Goal: Task Accomplishment & Management: Manage account settings

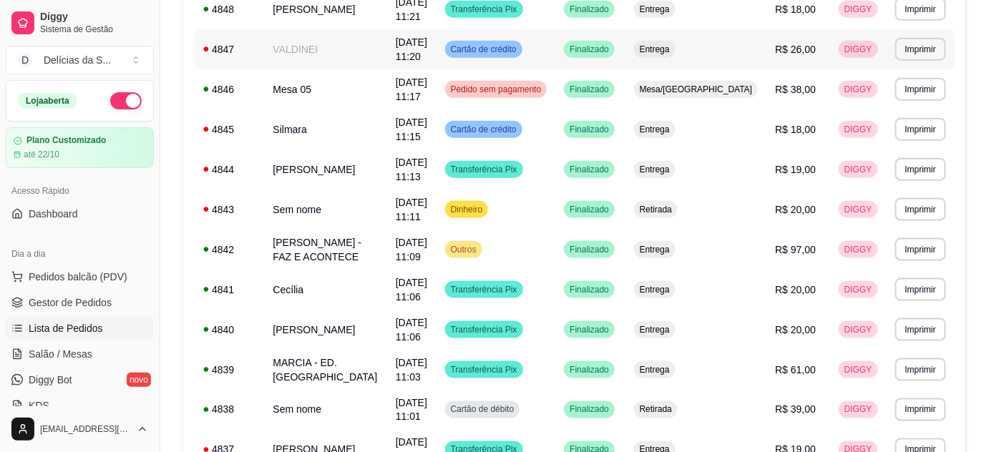
scroll to position [498, 0]
click at [74, 308] on span "Gestor de Pedidos" at bounding box center [70, 302] width 83 height 14
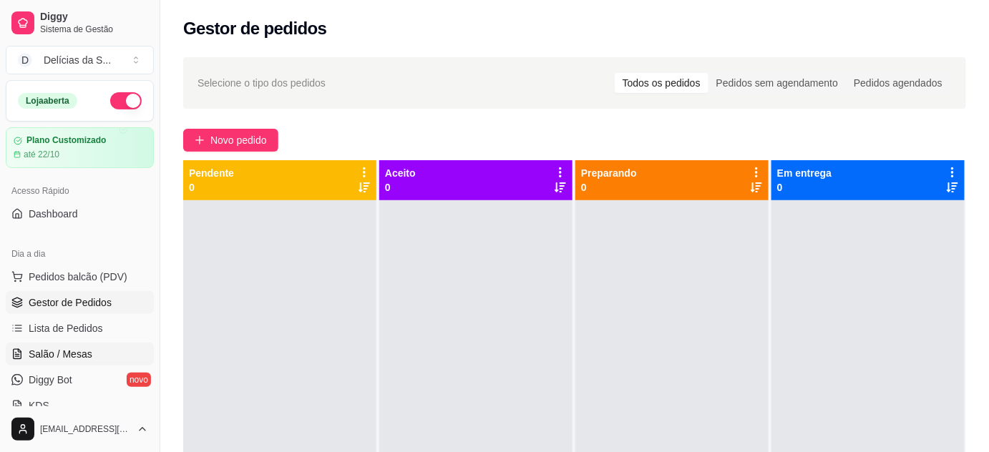
click at [72, 354] on span "Salão / Mesas" at bounding box center [61, 354] width 64 height 14
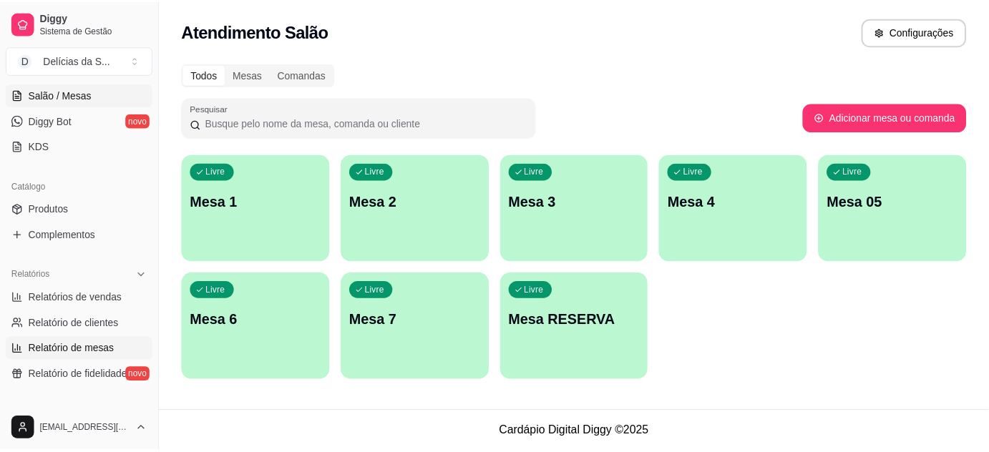
scroll to position [390, 0]
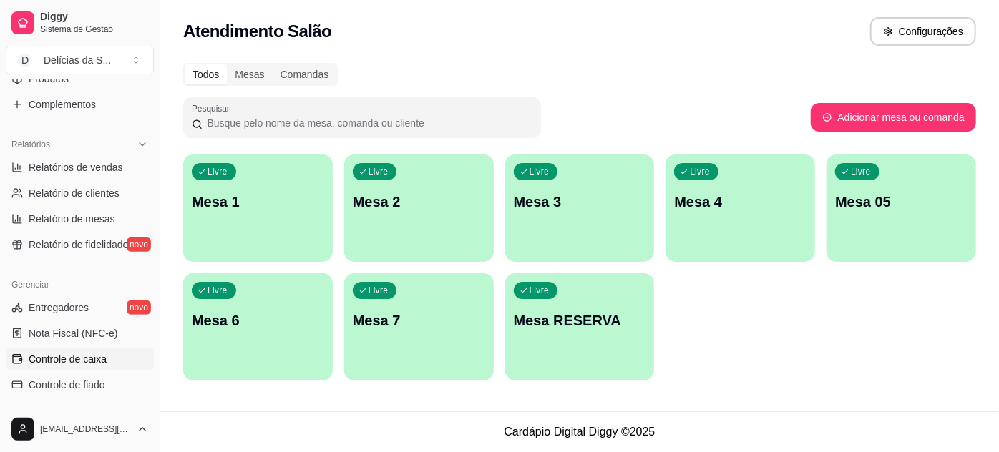
click at [64, 358] on span "Controle de caixa" at bounding box center [68, 359] width 78 height 14
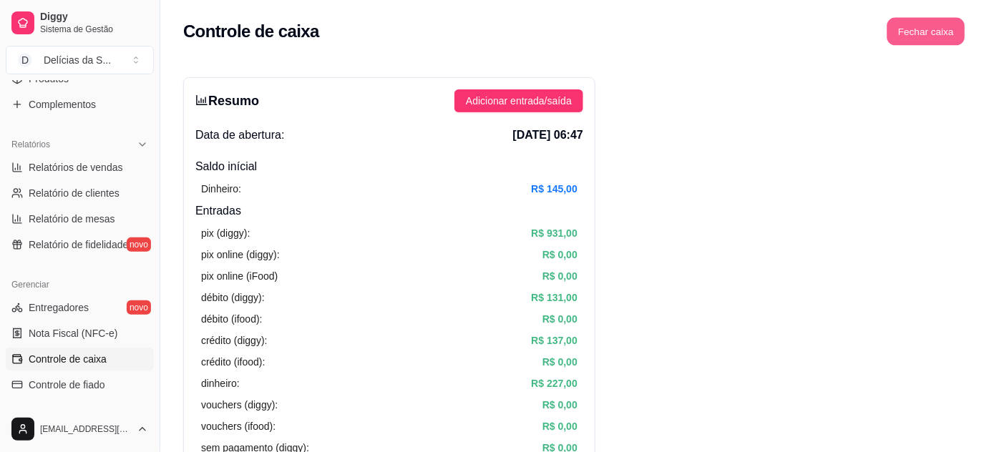
click at [924, 36] on button "Fechar caixa" at bounding box center [926, 32] width 78 height 28
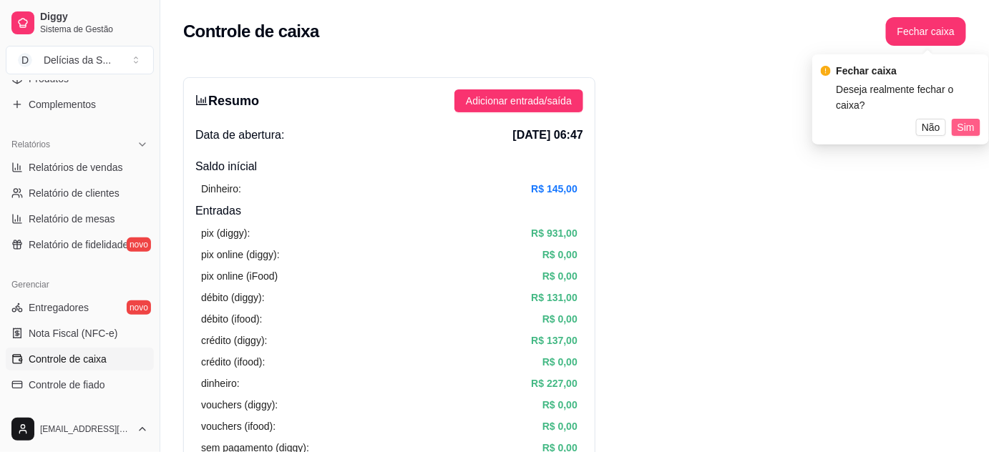
click at [965, 119] on span "Sim" at bounding box center [965, 127] width 17 height 16
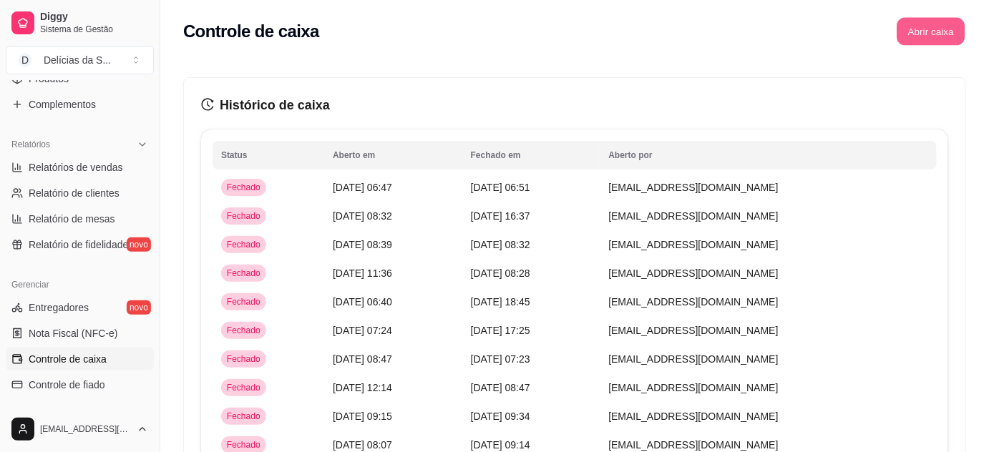
click at [925, 31] on button "Abrir caixa" at bounding box center [930, 32] width 68 height 28
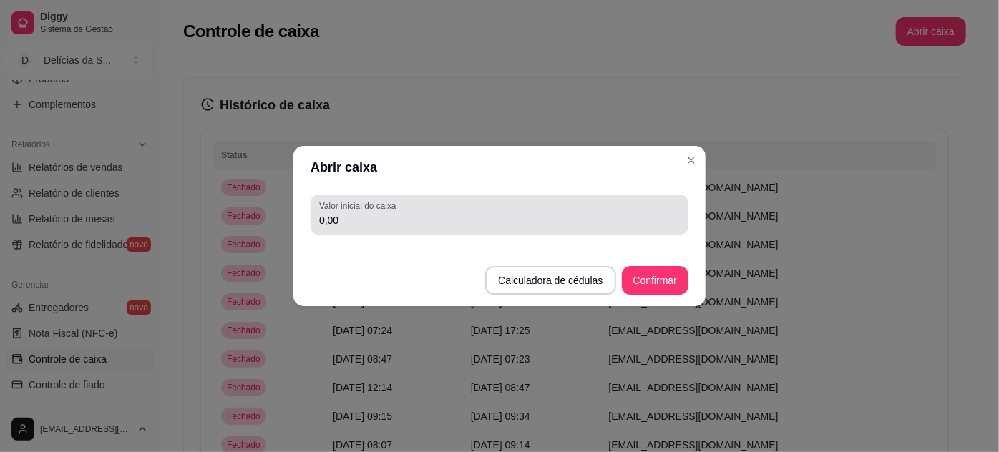
click at [419, 226] on input "0,00" at bounding box center [499, 220] width 361 height 14
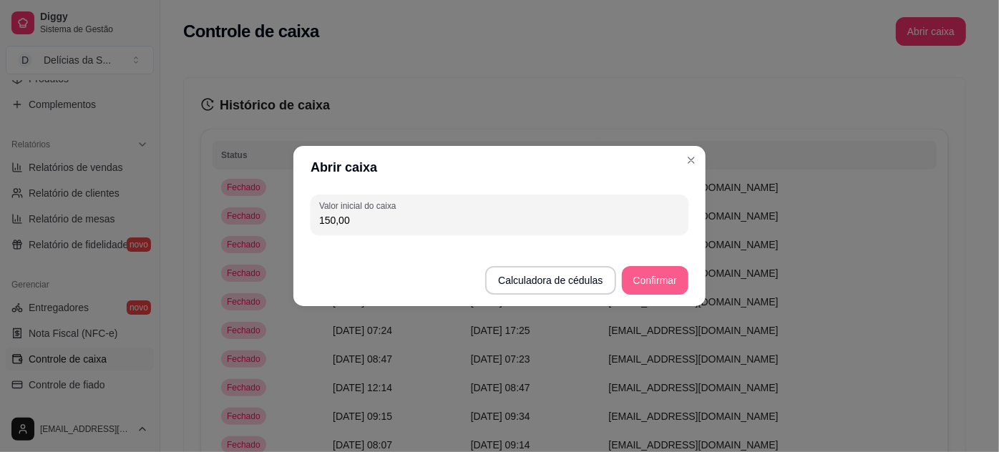
type input "150,00"
click at [670, 280] on button "Confirmar" at bounding box center [654, 281] width 65 height 28
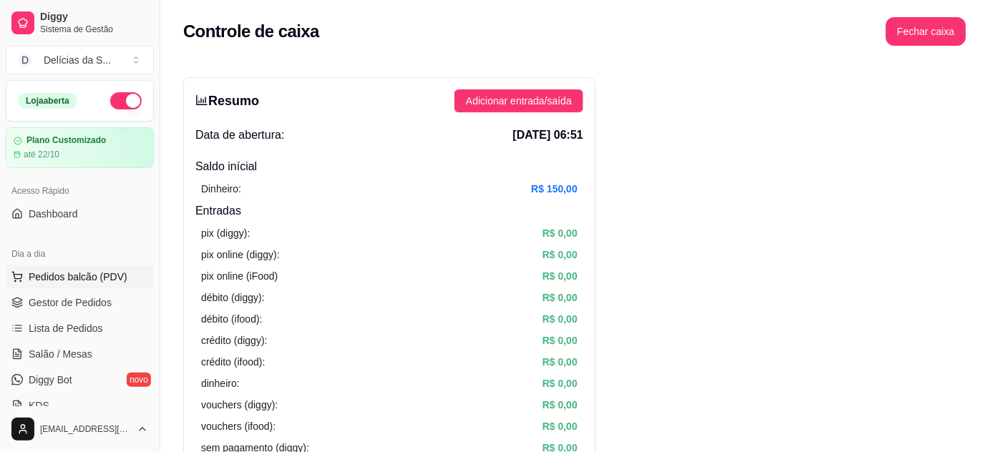
scroll to position [129, 0]
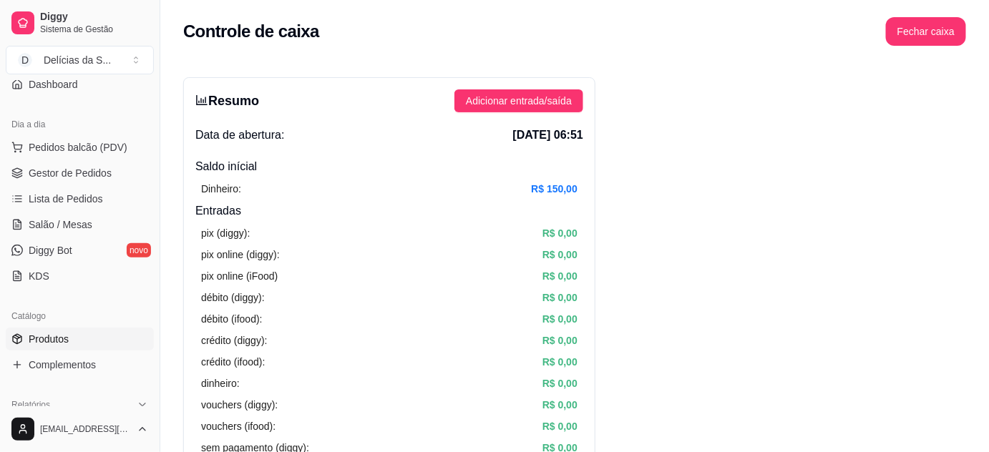
click at [57, 343] on span "Produtos" at bounding box center [49, 339] width 40 height 14
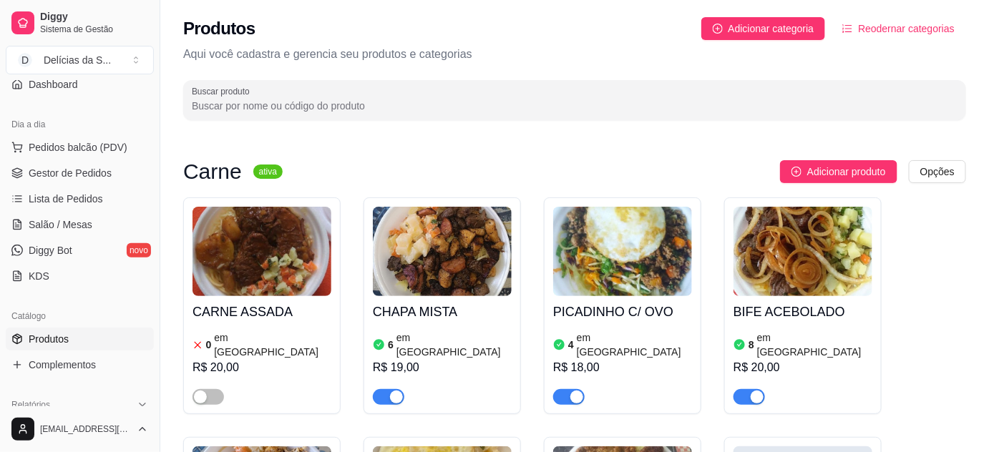
click at [242, 269] on img at bounding box center [261, 251] width 139 height 89
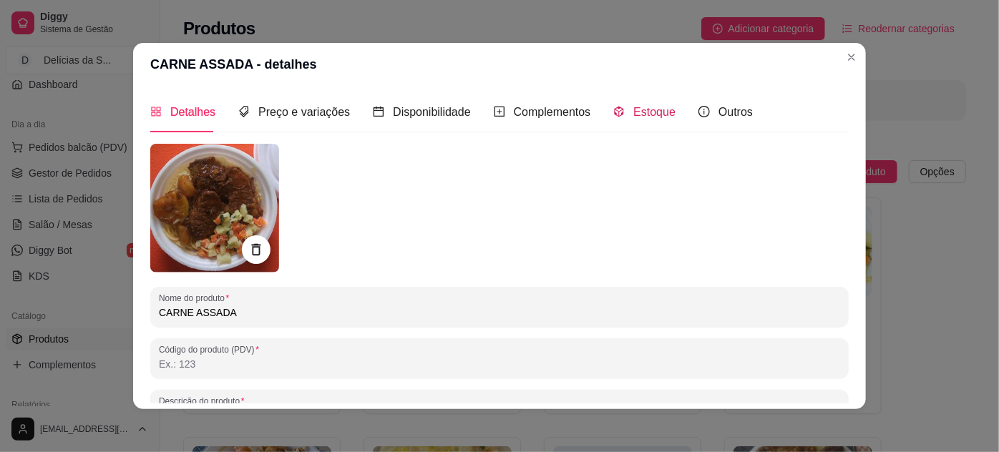
click at [649, 110] on span "Estoque" at bounding box center [654, 112] width 42 height 12
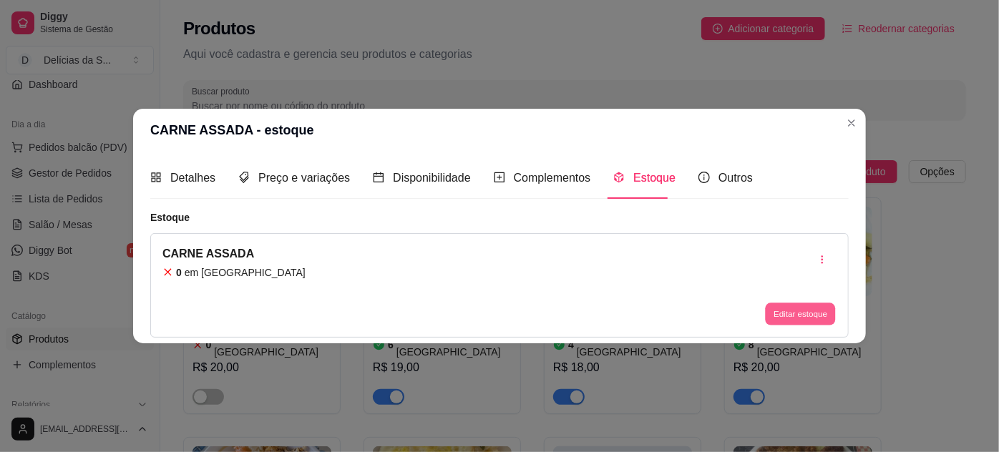
click at [797, 314] on button "Editar estoque" at bounding box center [800, 314] width 70 height 22
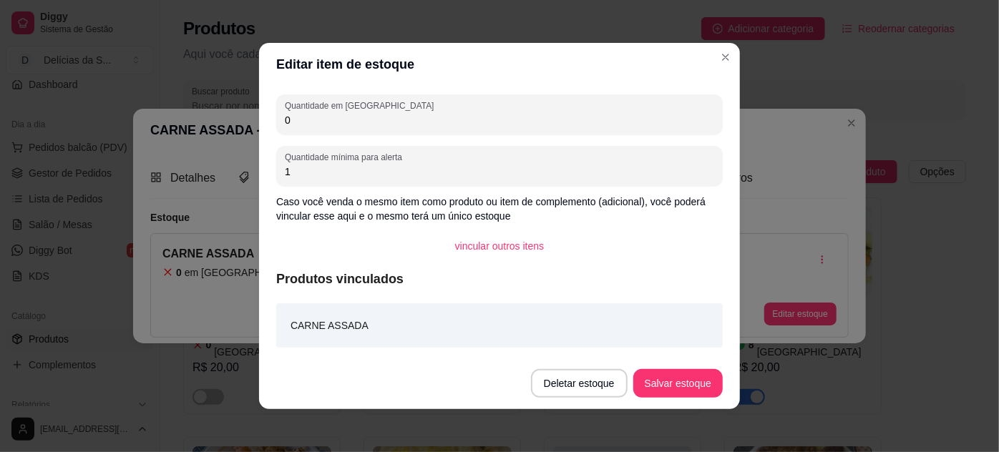
click at [604, 119] on input "0" at bounding box center [499, 120] width 429 height 14
type input "020"
click at [678, 383] on button "Salvar estoque" at bounding box center [677, 384] width 87 height 28
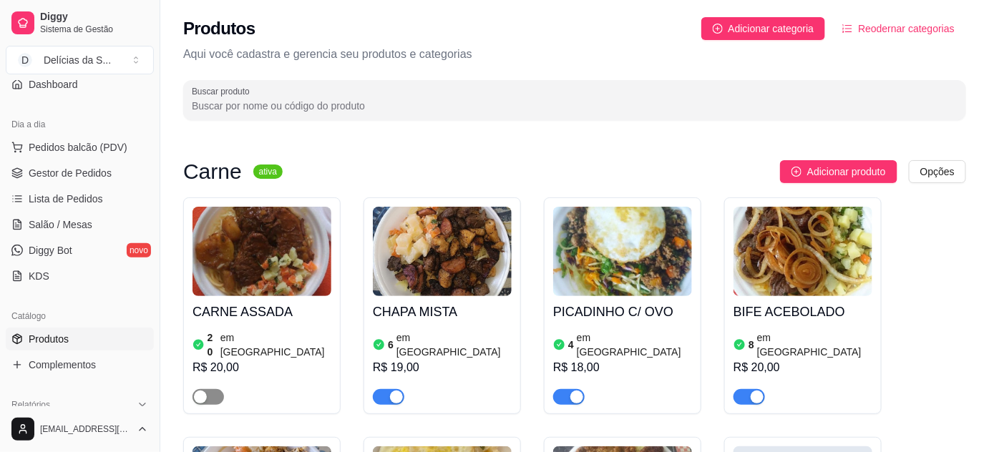
click at [212, 389] on span "button" at bounding box center [207, 397] width 31 height 16
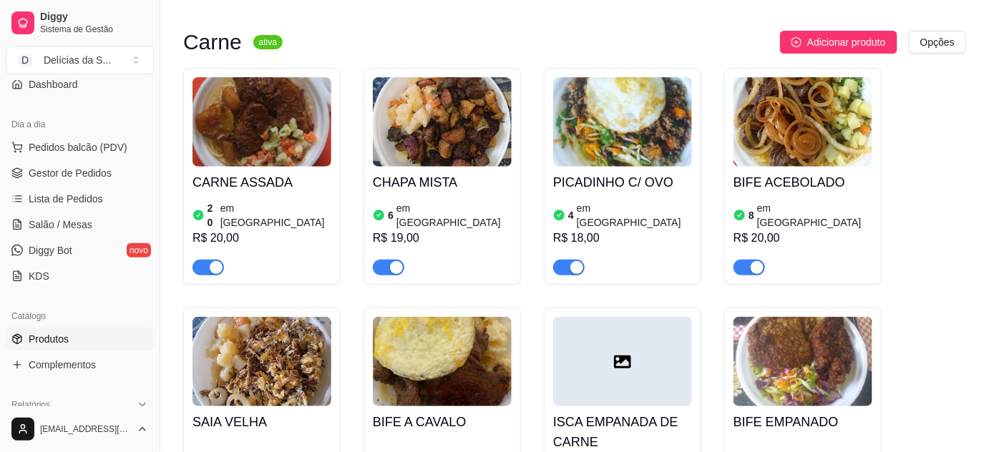
click at [781, 147] on img at bounding box center [802, 121] width 139 height 89
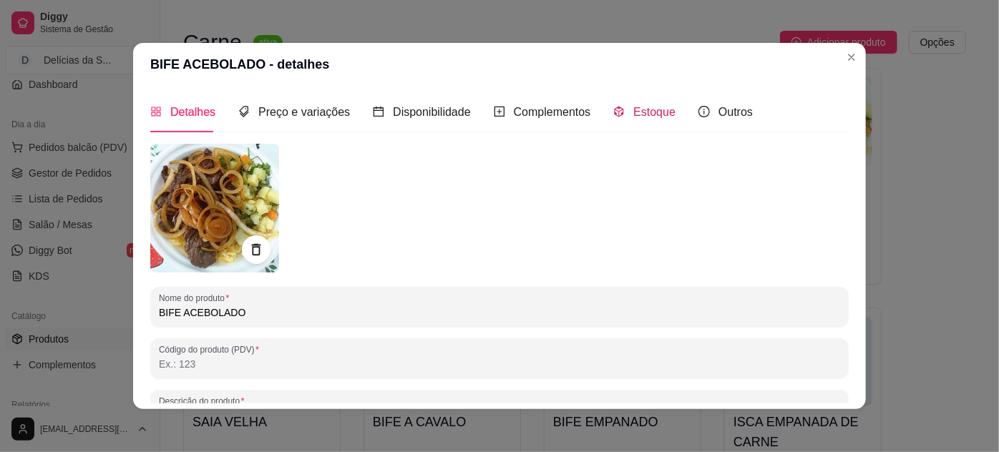
click at [617, 117] on div "Estoque" at bounding box center [644, 112] width 62 height 18
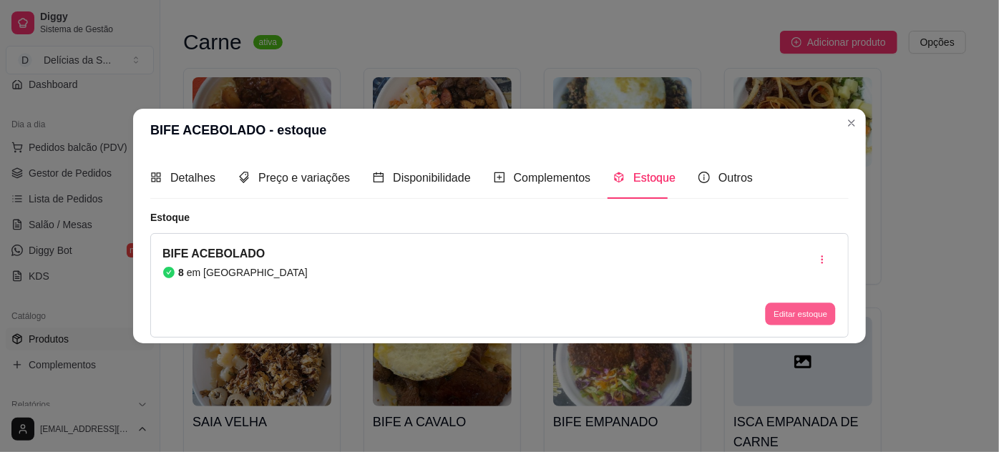
click at [813, 317] on button "Editar estoque" at bounding box center [800, 314] width 70 height 22
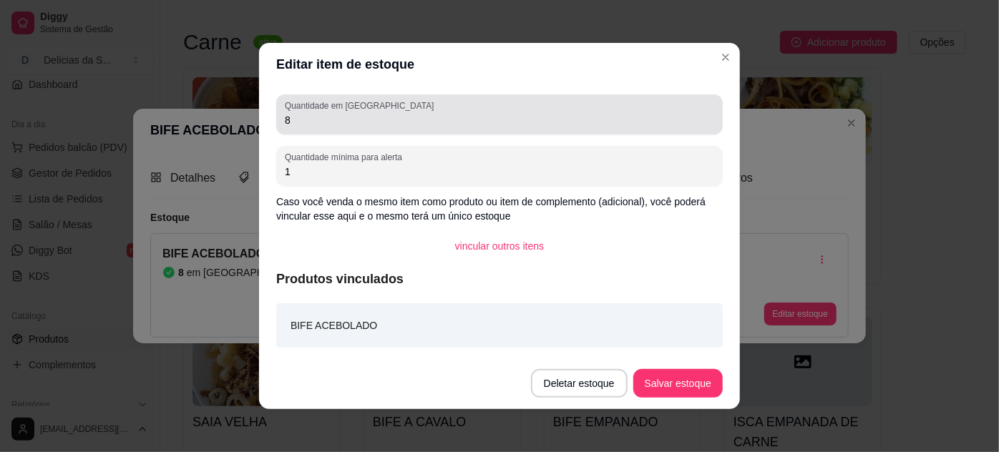
click at [648, 127] on input "8" at bounding box center [499, 120] width 429 height 14
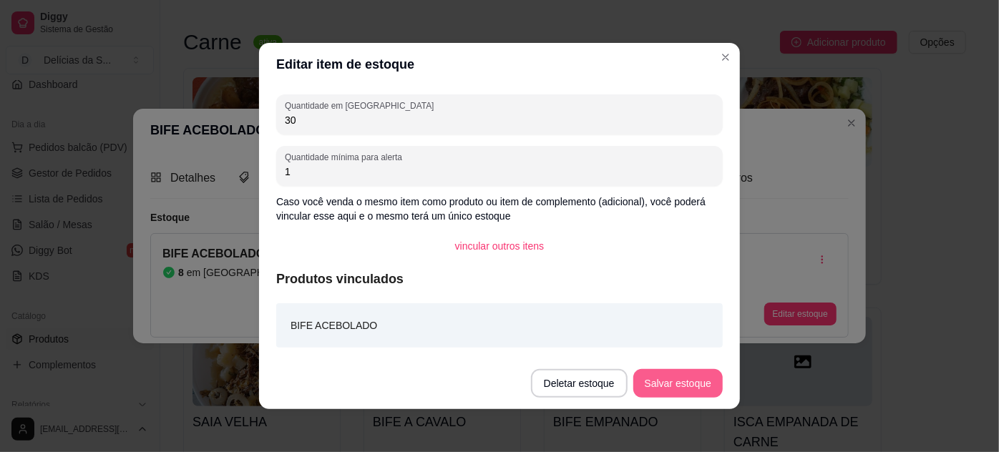
type input "30"
click at [678, 380] on button "Salvar estoque" at bounding box center [677, 383] width 89 height 29
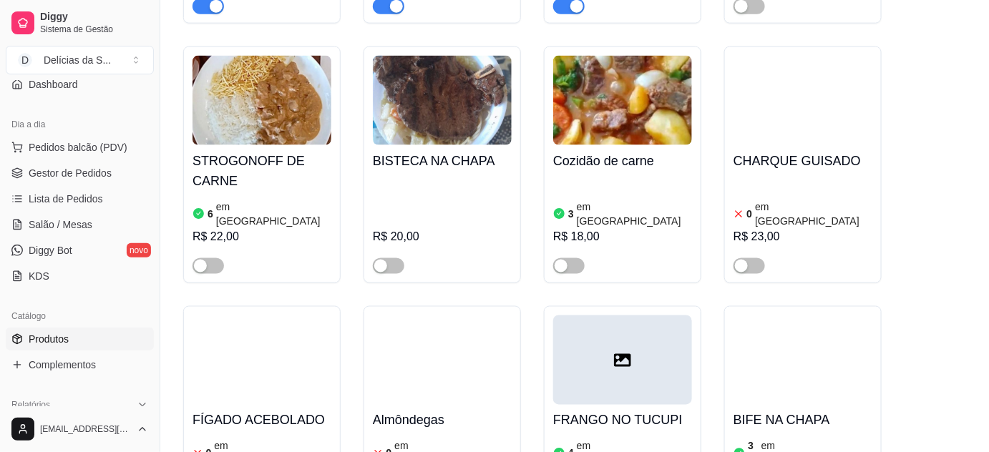
scroll to position [780, 0]
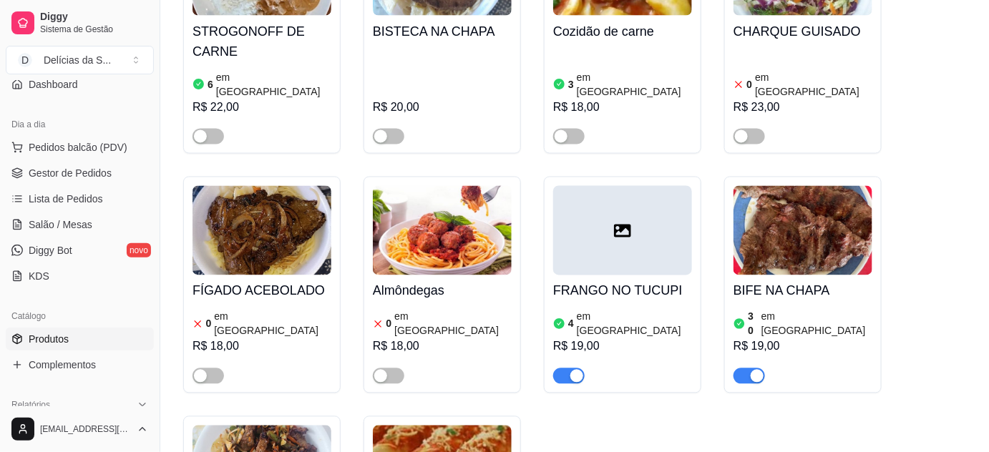
click at [559, 368] on span "button" at bounding box center [568, 376] width 31 height 16
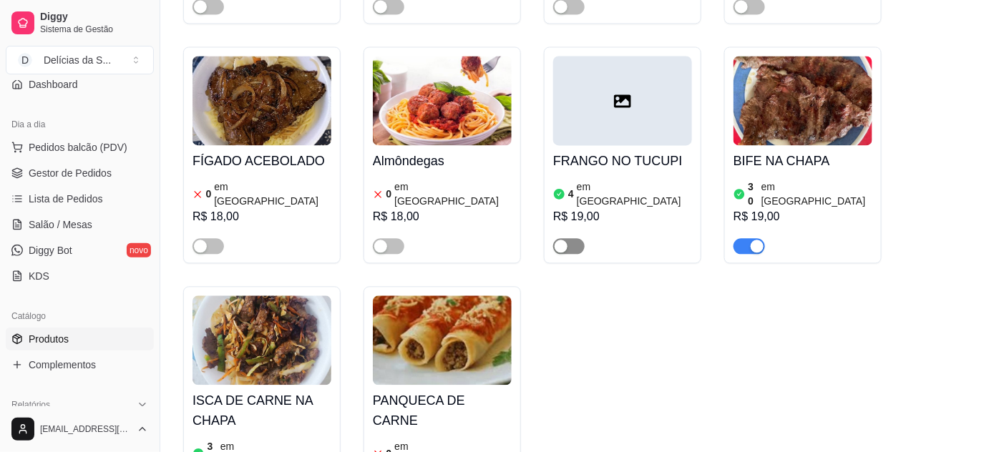
scroll to position [1040, 0]
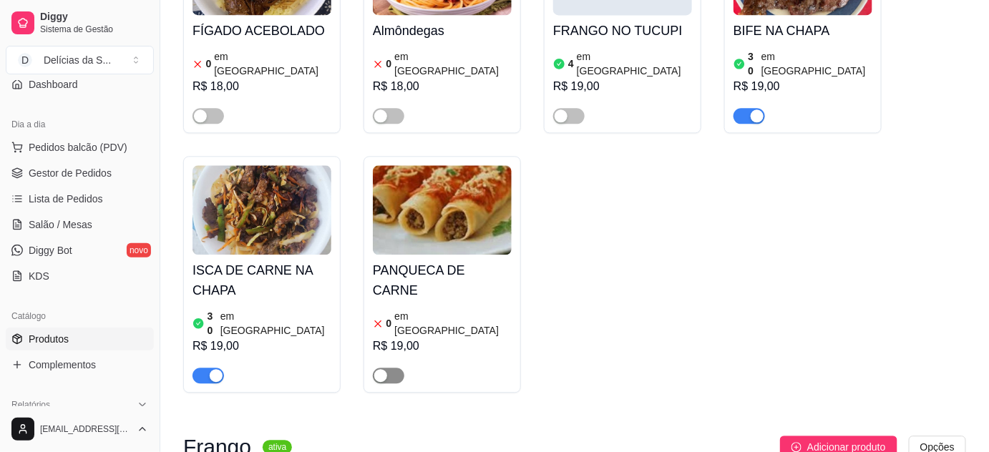
click at [384, 369] on div "button" at bounding box center [380, 375] width 13 height 13
click at [431, 190] on img at bounding box center [442, 209] width 139 height 89
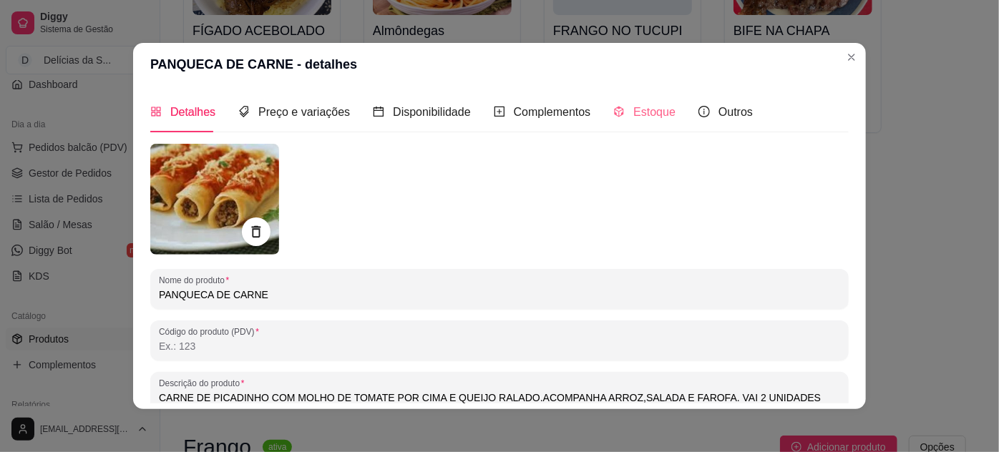
type input "CARNE DE PICADINHO COM MOLHO DE TOMATE POR CIMA E QUEIJO RALADO.ACOMPANHA ARROZ…"
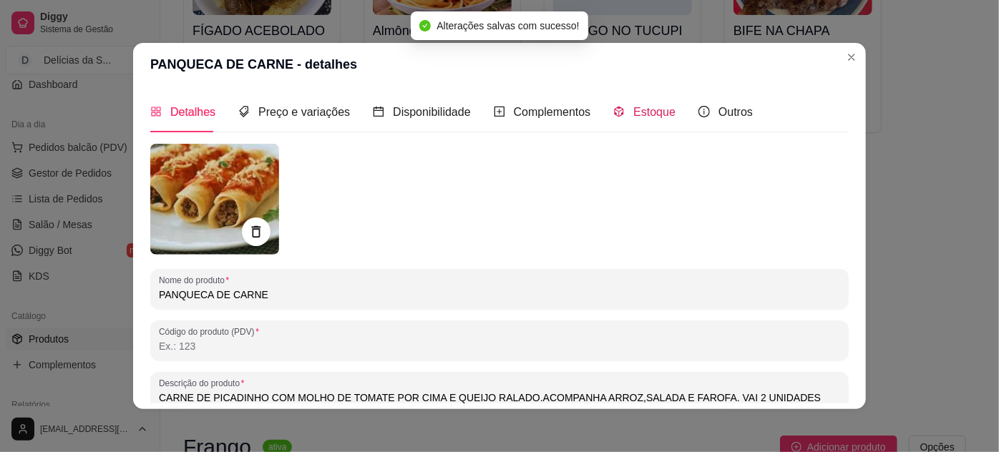
click at [642, 117] on span "Estoque" at bounding box center [654, 112] width 42 height 12
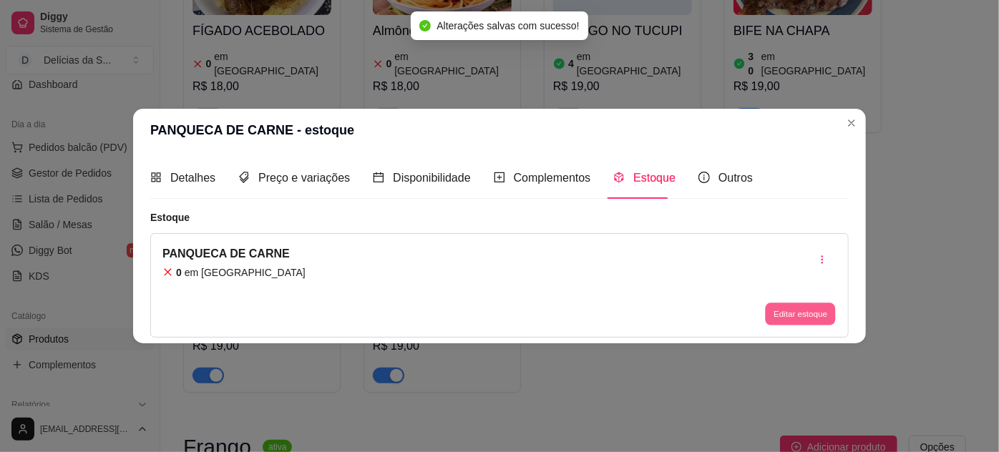
click at [792, 305] on button "Editar estoque" at bounding box center [800, 314] width 70 height 22
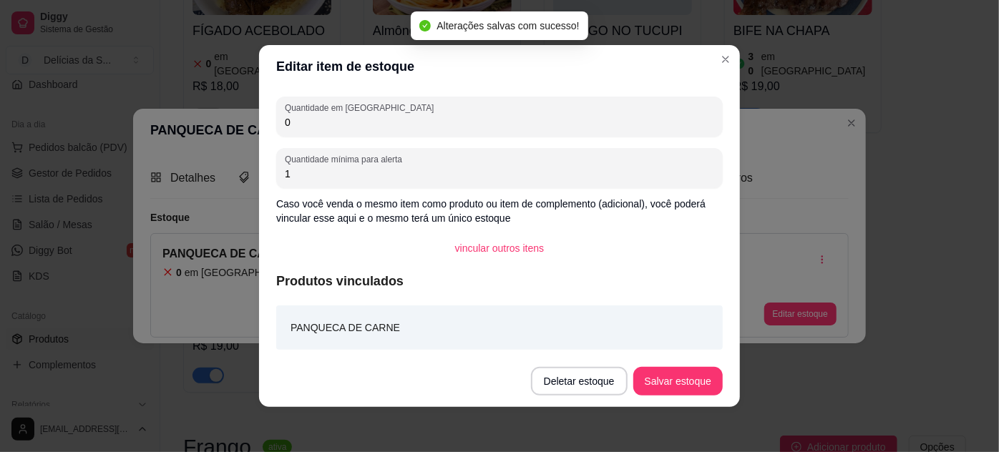
click at [577, 129] on input "0" at bounding box center [499, 122] width 429 height 14
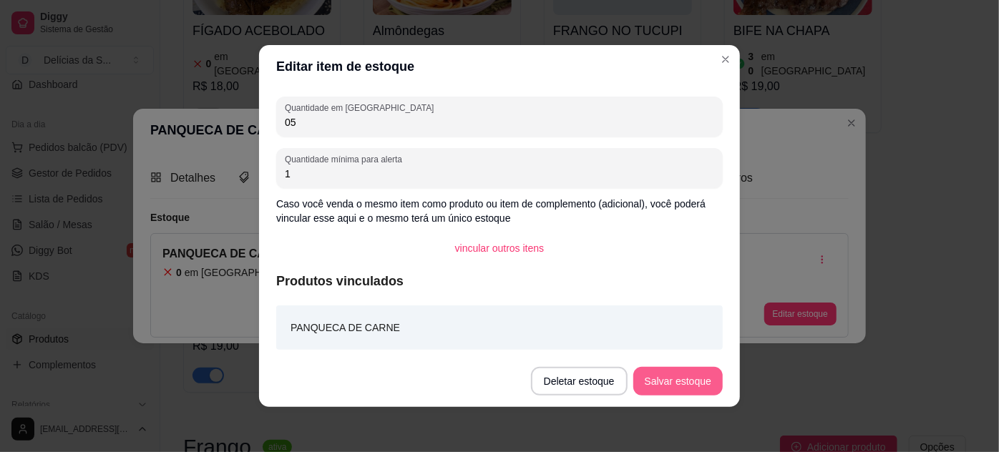
type input "05"
click at [675, 377] on button "Salvar estoque" at bounding box center [677, 381] width 89 height 29
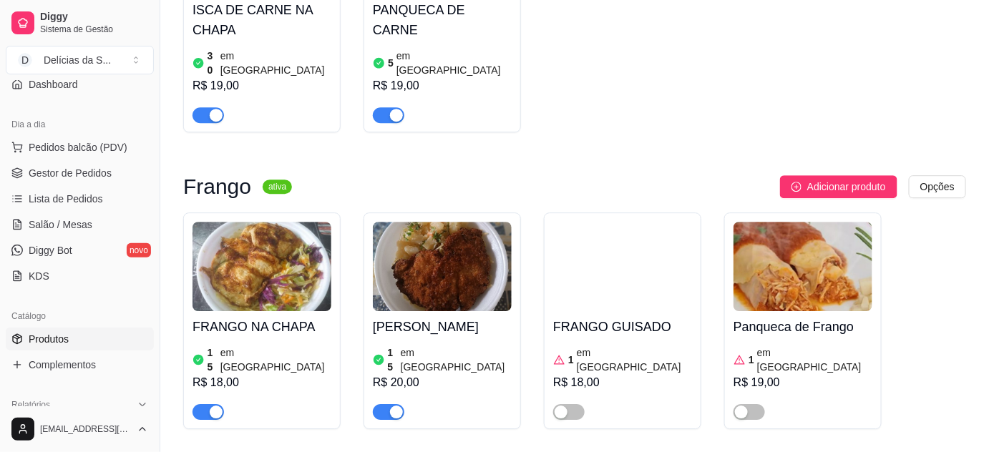
scroll to position [1431, 0]
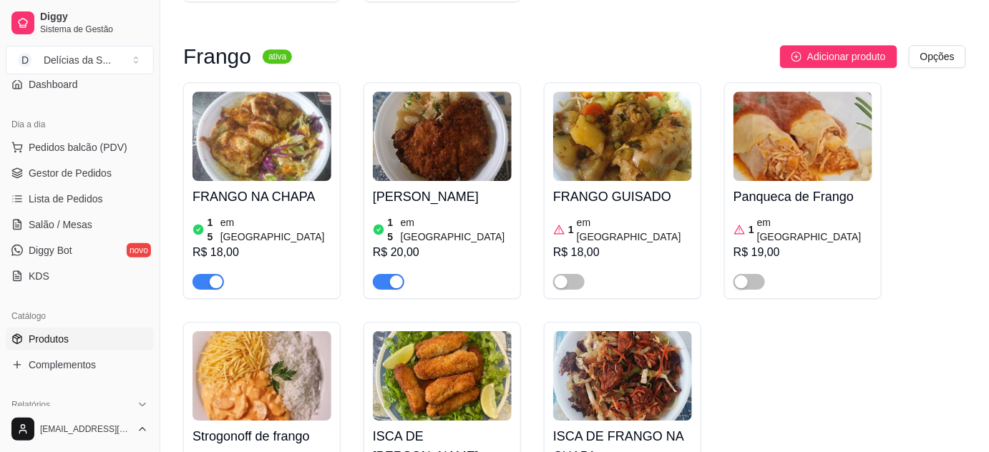
click at [252, 92] on img at bounding box center [261, 136] width 139 height 89
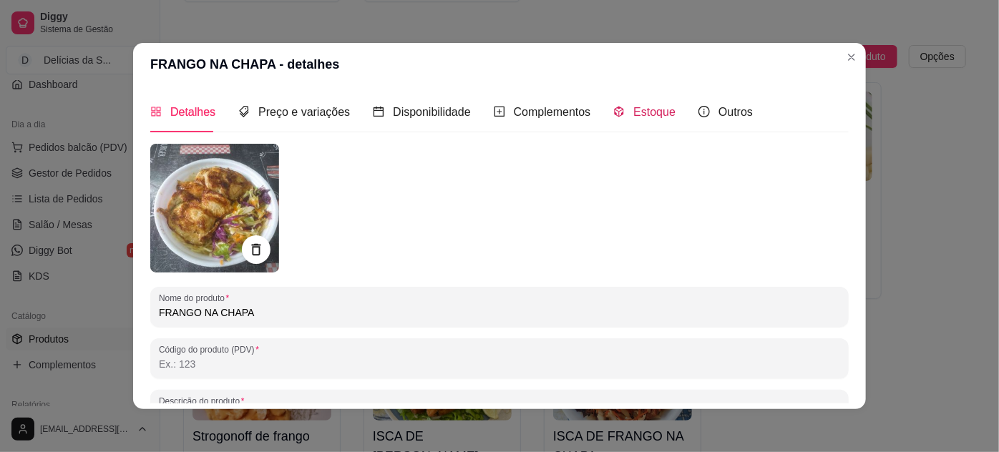
click at [633, 116] on span "Estoque" at bounding box center [654, 112] width 42 height 12
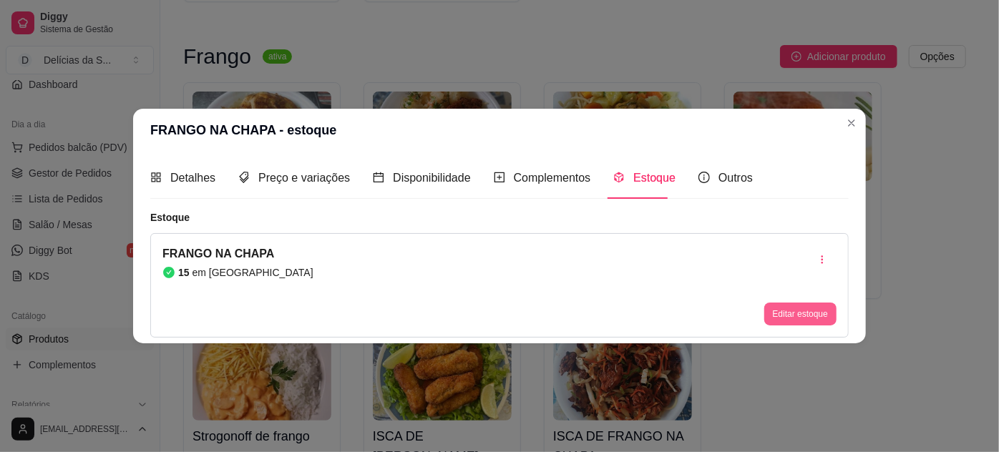
click at [778, 312] on button "Editar estoque" at bounding box center [800, 314] width 72 height 23
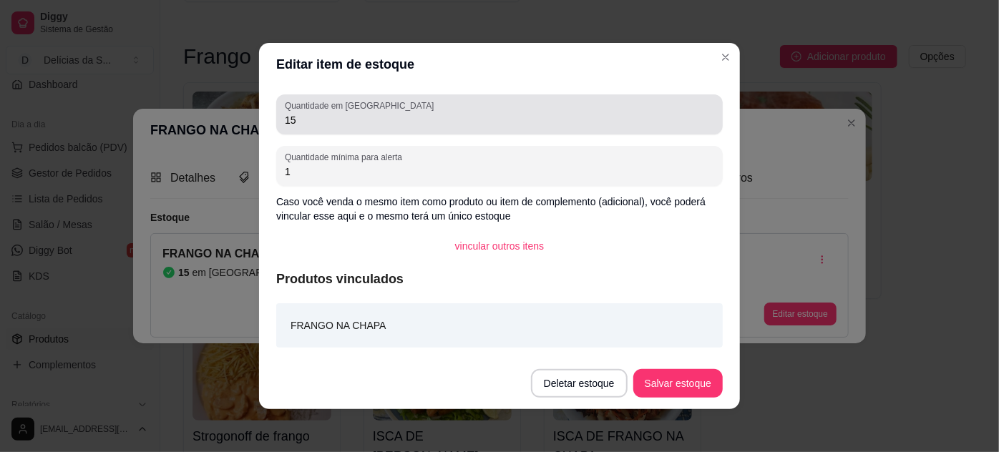
click at [597, 129] on div "Quantidade em estoque 15" at bounding box center [499, 114] width 446 height 40
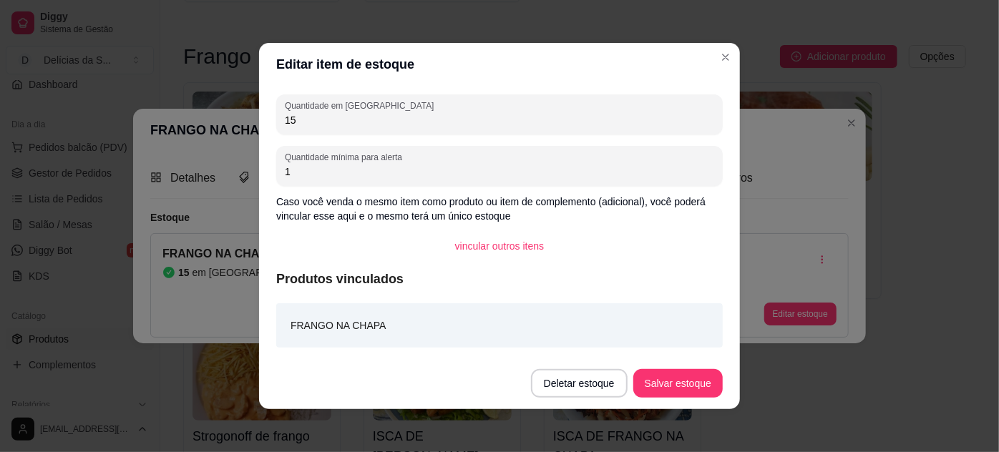
type input "1"
type input "30"
click at [665, 380] on button "Salvar estoque" at bounding box center [677, 383] width 89 height 29
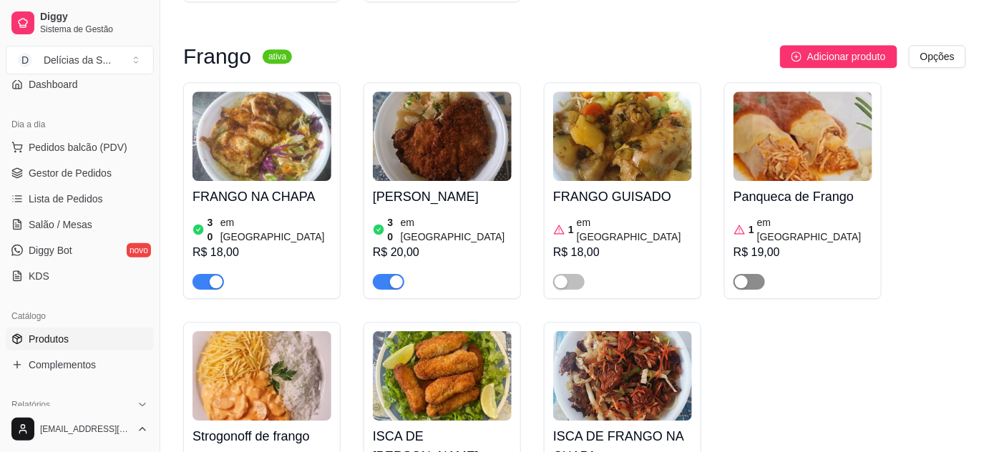
click at [748, 274] on button "button" at bounding box center [748, 282] width 31 height 16
click at [780, 92] on img at bounding box center [802, 136] width 139 height 89
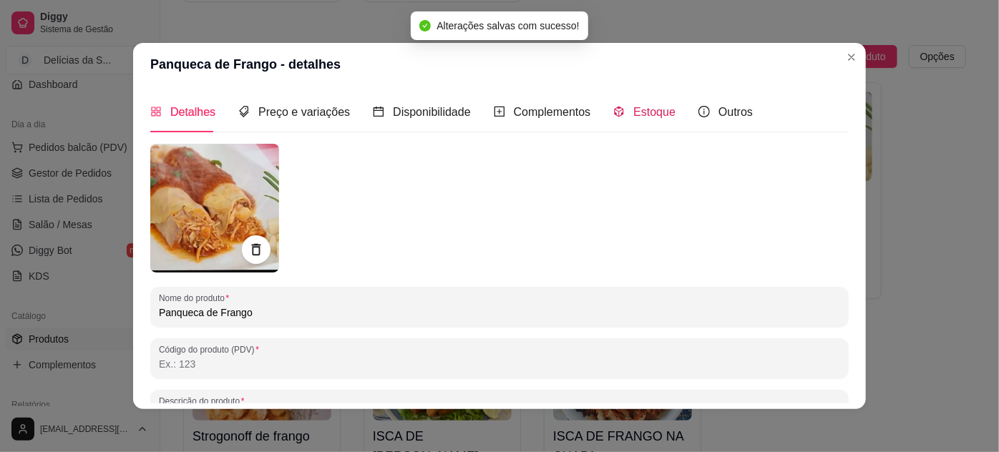
click at [633, 110] on span "Estoque" at bounding box center [654, 112] width 42 height 12
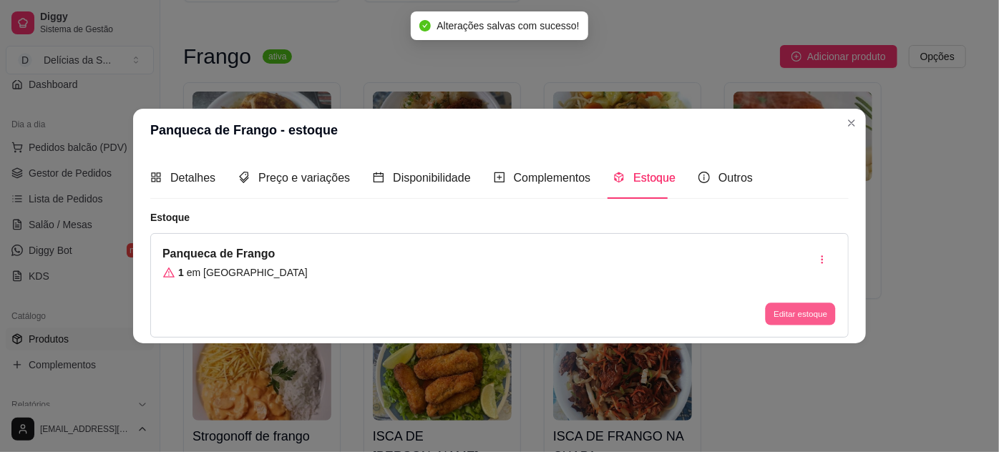
click at [780, 314] on button "Editar estoque" at bounding box center [800, 314] width 70 height 22
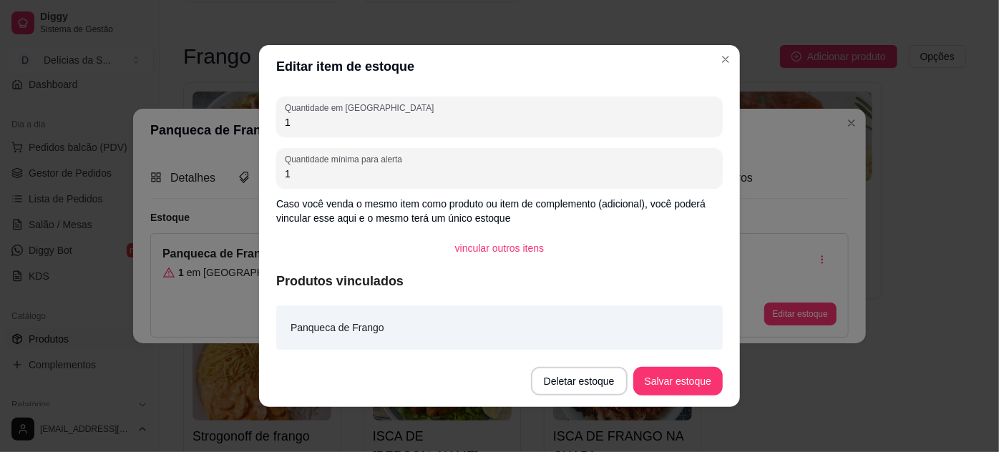
click at [534, 119] on input "1" at bounding box center [499, 122] width 429 height 14
type input "5"
click at [672, 378] on button "Salvar estoque" at bounding box center [677, 381] width 89 height 29
click at [672, 378] on div "Deletar estoque Salvar estoque" at bounding box center [627, 381] width 192 height 29
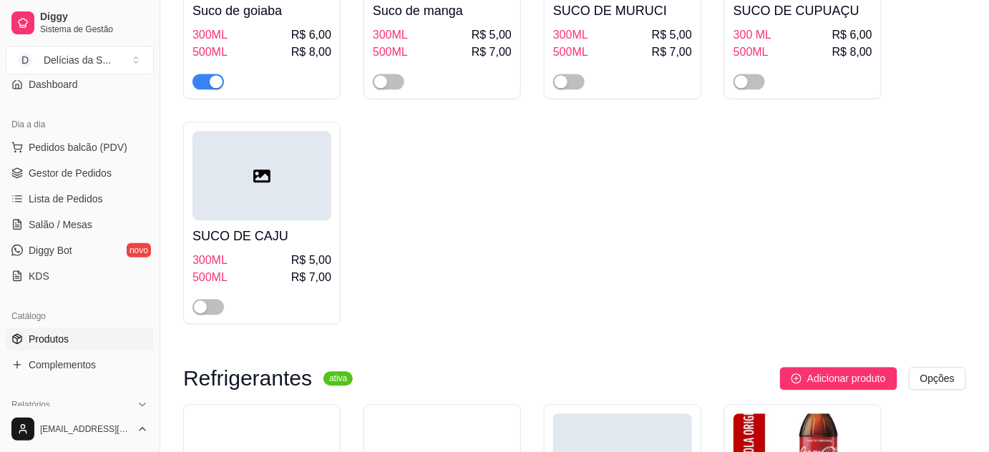
scroll to position [4812, 0]
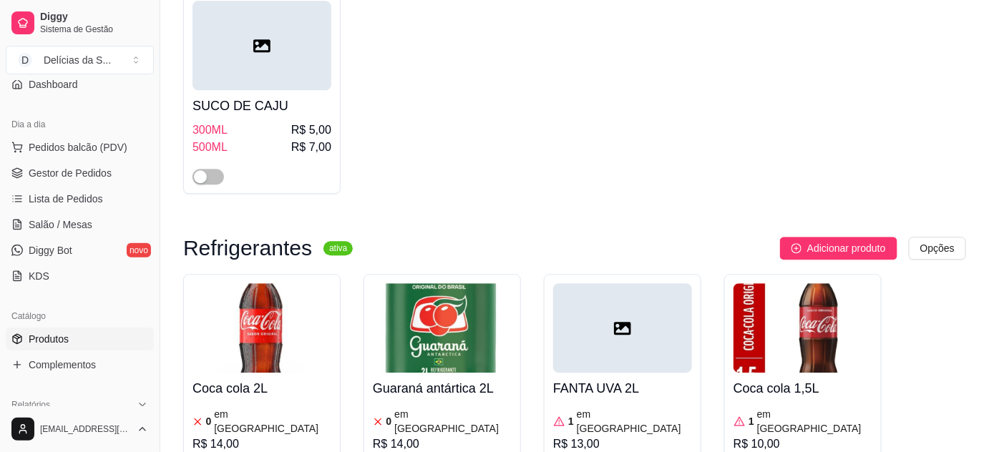
click at [255, 283] on img at bounding box center [261, 327] width 139 height 89
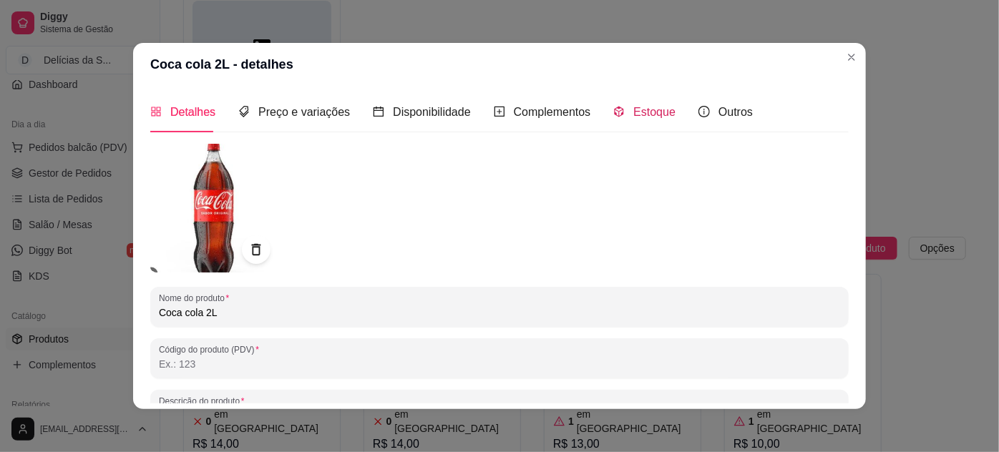
click at [633, 116] on span "Estoque" at bounding box center [654, 112] width 42 height 12
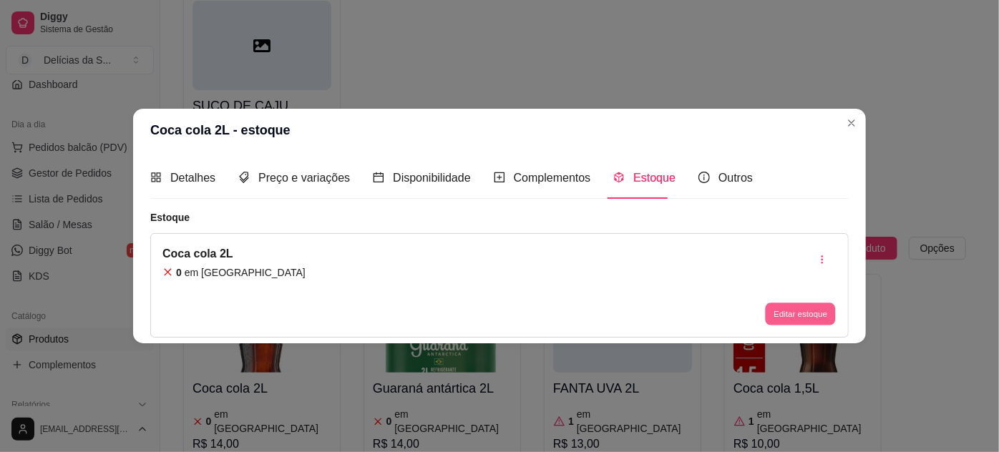
click at [782, 316] on button "Editar estoque" at bounding box center [800, 314] width 70 height 22
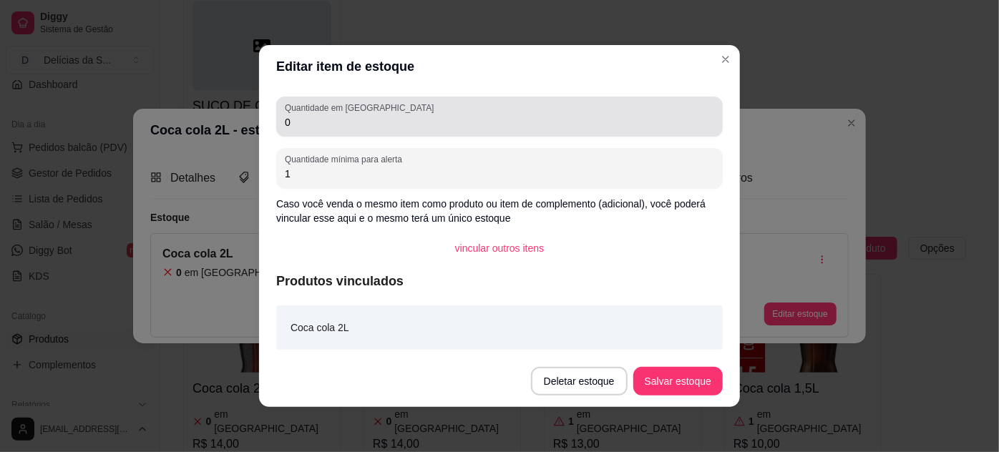
click at [554, 136] on div "Quantidade em estoque 0" at bounding box center [499, 117] width 446 height 40
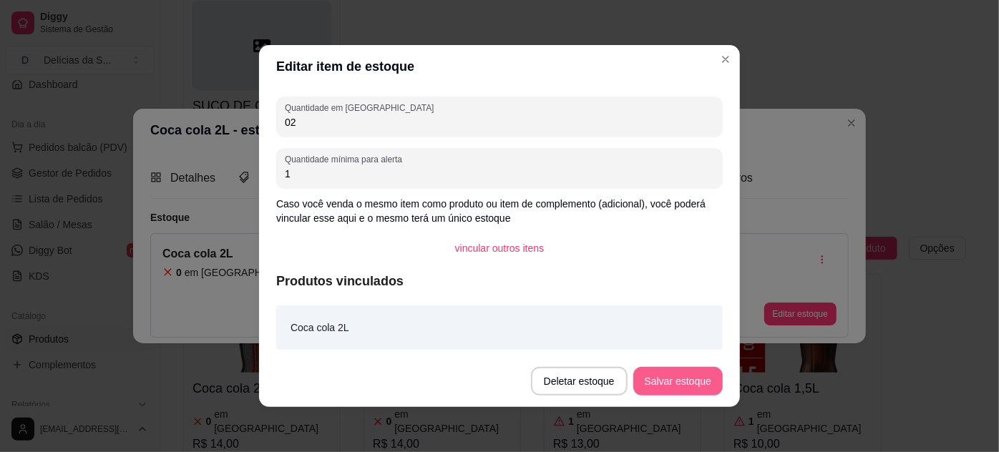
type input "02"
click at [685, 374] on button "Salvar estoque" at bounding box center [677, 381] width 89 height 29
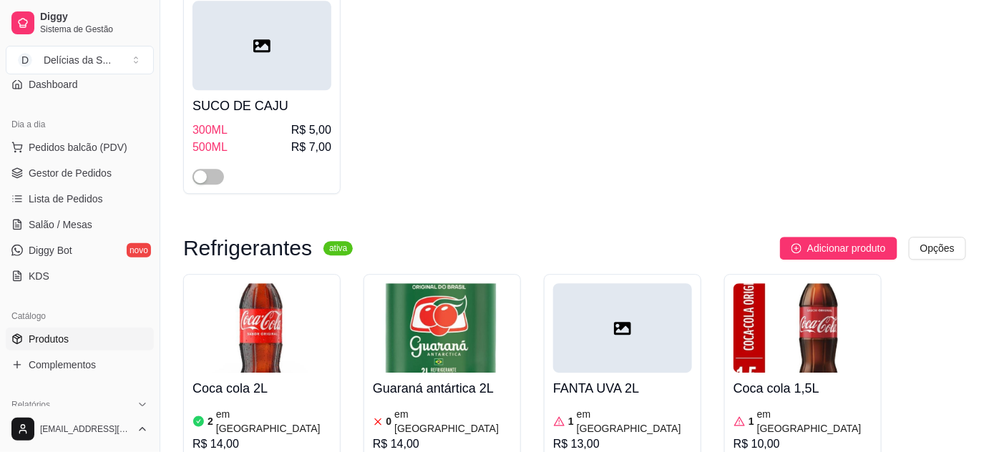
click at [452, 283] on img at bounding box center [442, 327] width 139 height 89
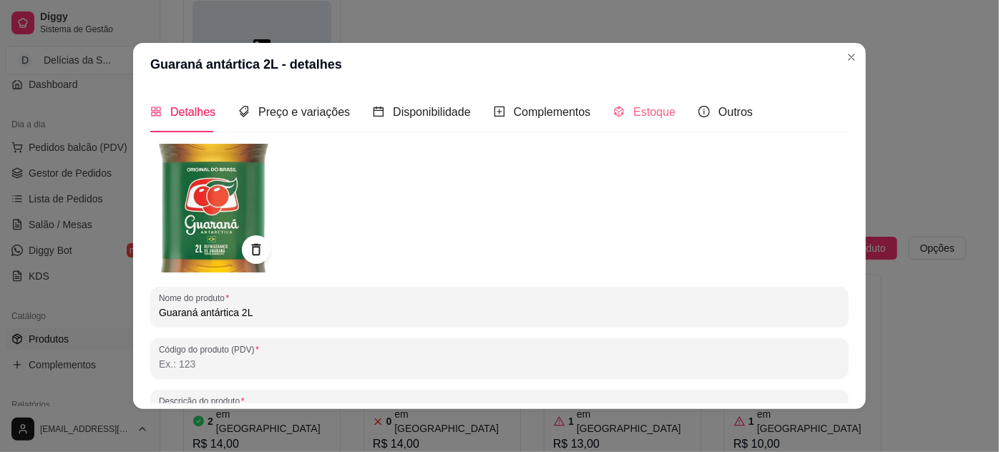
click at [631, 123] on div "Estoque" at bounding box center [644, 112] width 62 height 41
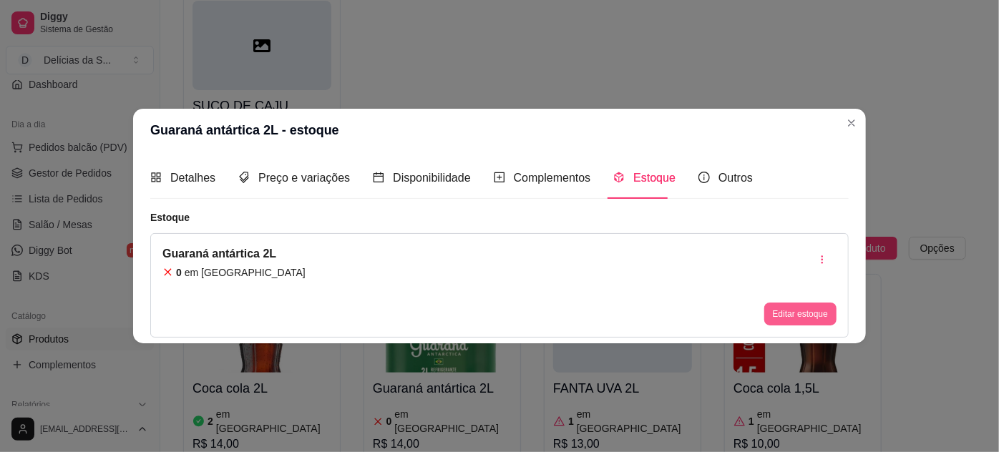
click at [808, 312] on button "Editar estoque" at bounding box center [800, 314] width 72 height 23
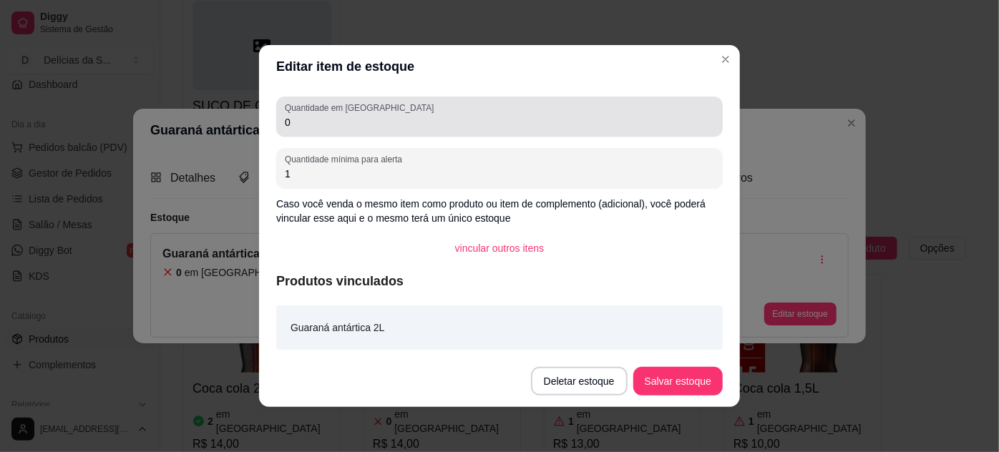
click at [600, 127] on input "0" at bounding box center [499, 122] width 429 height 14
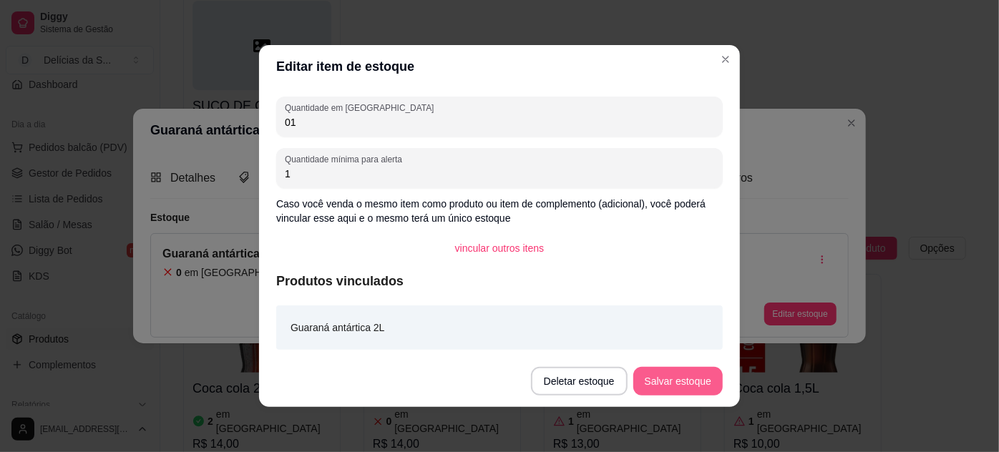
type input "01"
click at [685, 377] on button "Salvar estoque" at bounding box center [677, 381] width 89 height 29
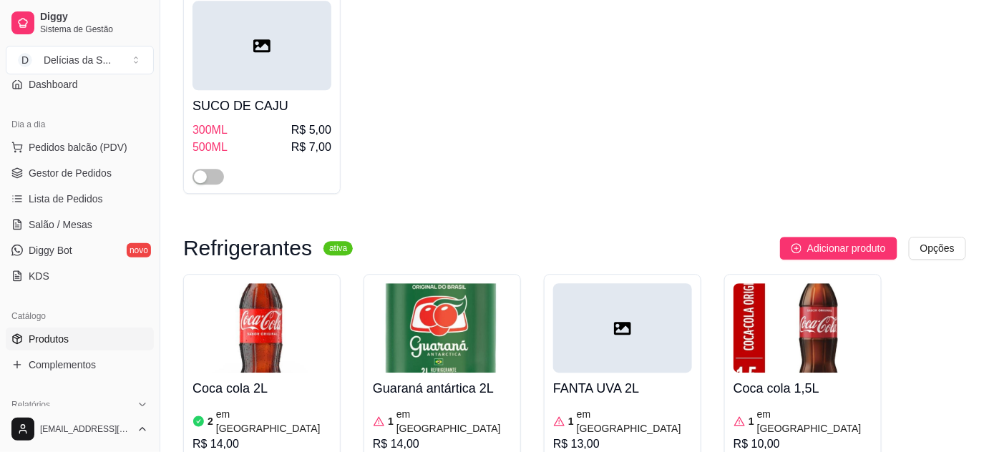
scroll to position [4942, 0]
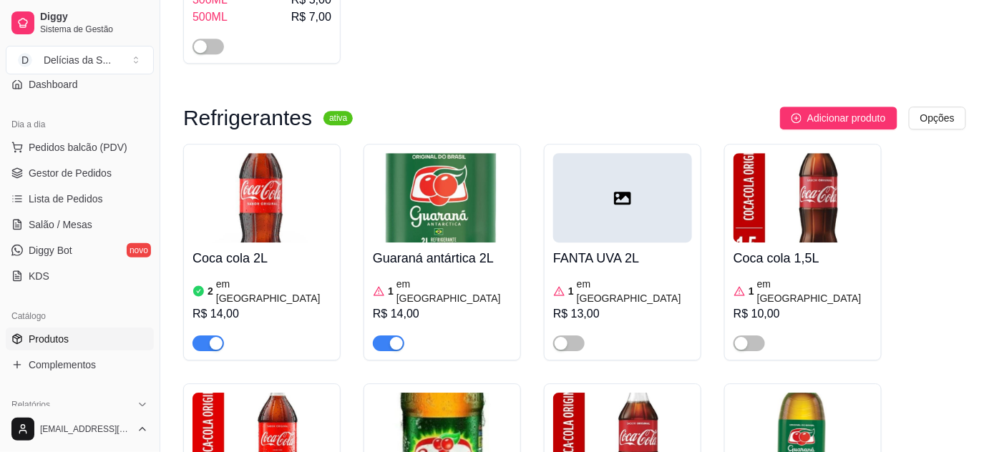
click at [294, 393] on img at bounding box center [261, 437] width 139 height 89
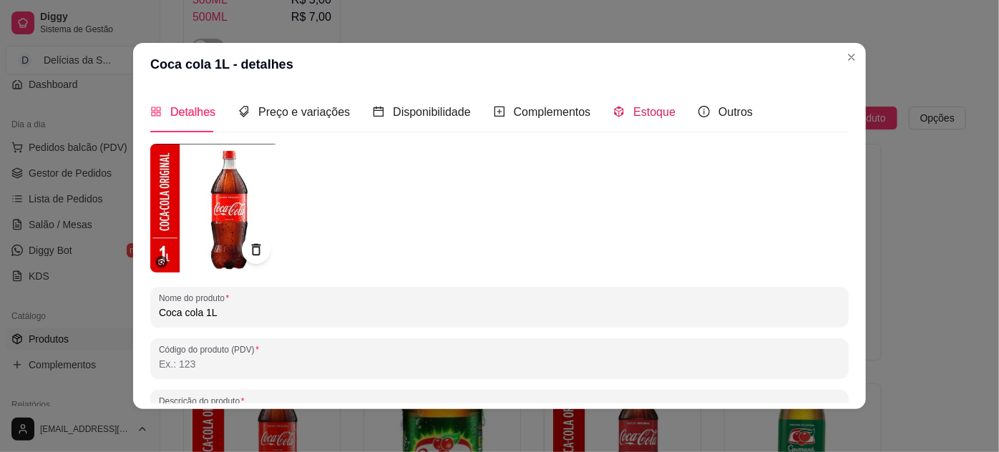
click at [642, 115] on span "Estoque" at bounding box center [654, 112] width 42 height 12
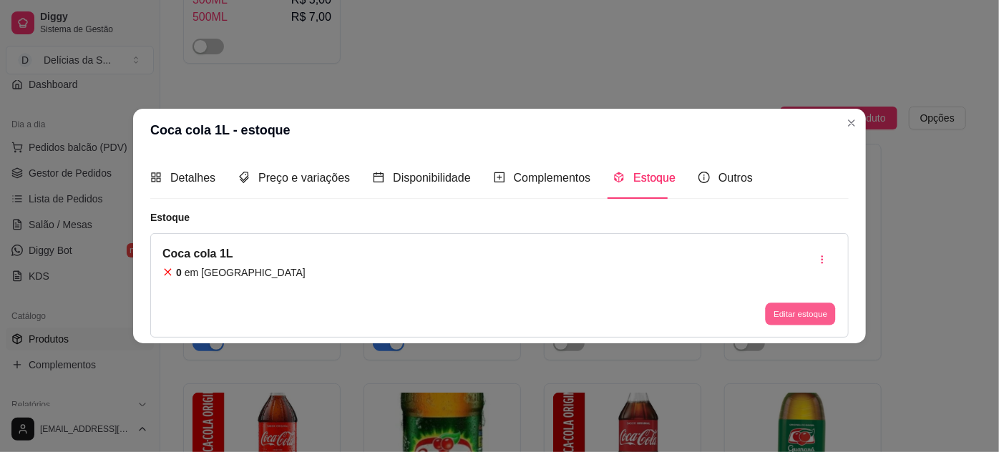
click at [805, 312] on button "Editar estoque" at bounding box center [800, 314] width 70 height 22
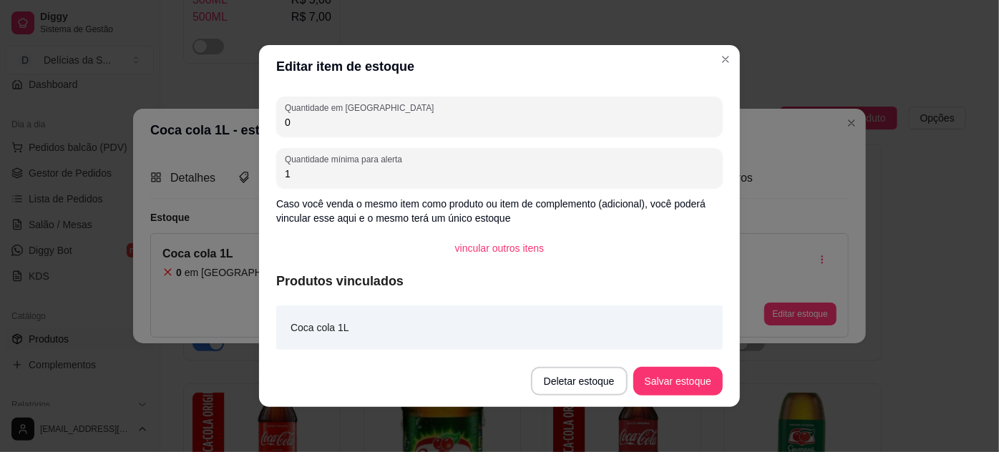
click at [510, 121] on input "0" at bounding box center [499, 122] width 429 height 14
type input "02"
click at [663, 377] on button "Salvar estoque" at bounding box center [677, 381] width 89 height 29
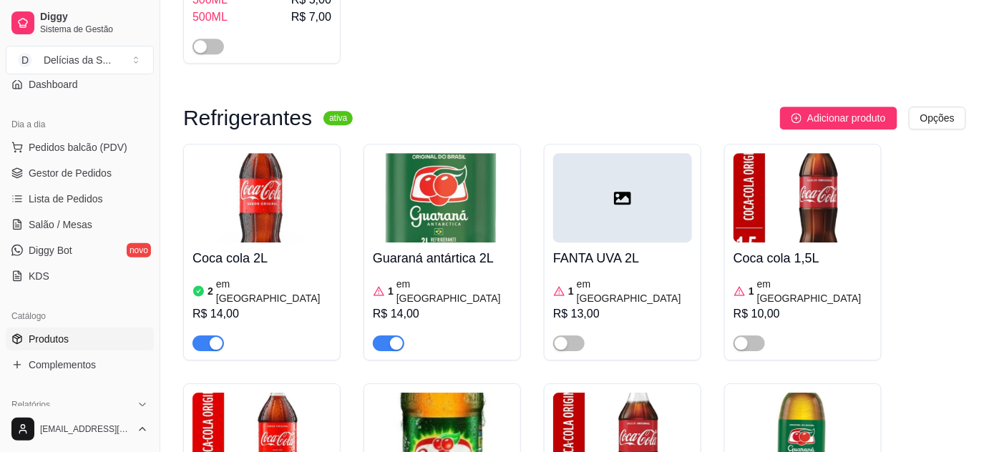
click at [607, 393] on img at bounding box center [622, 437] width 139 height 89
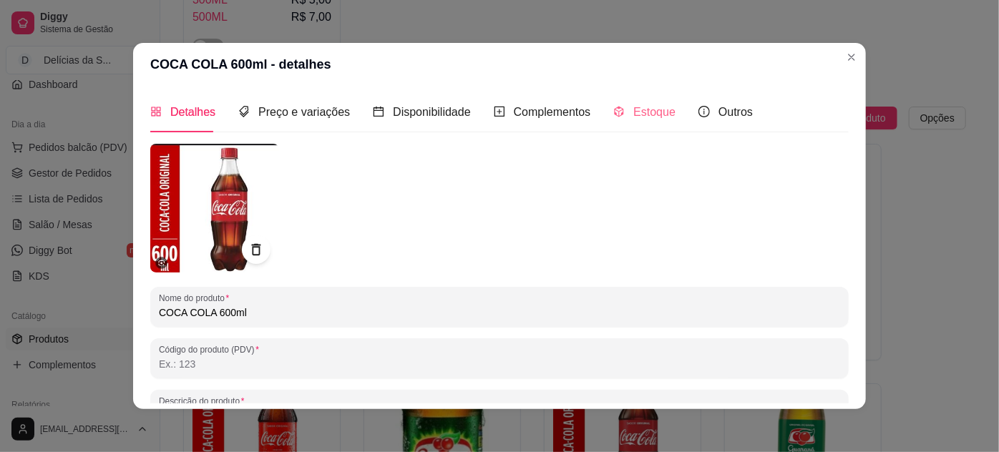
click at [647, 121] on div "Estoque" at bounding box center [644, 112] width 62 height 41
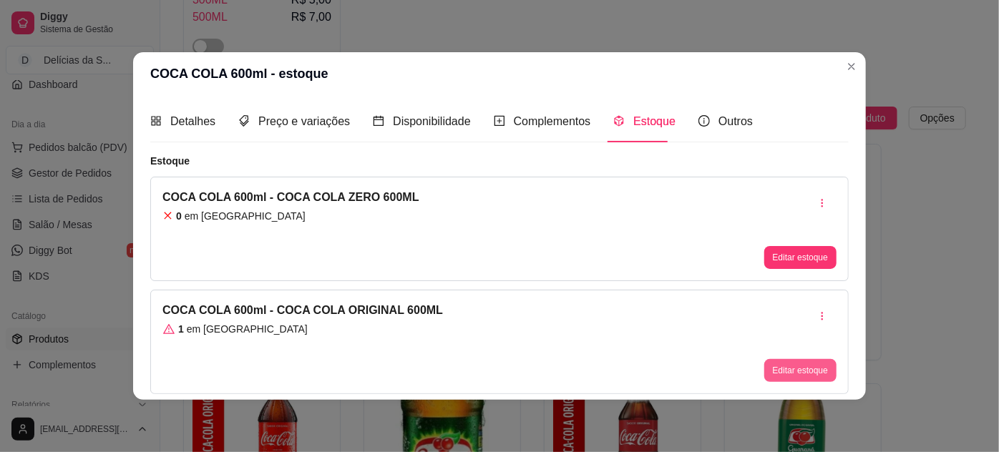
click at [776, 375] on button "Editar estoque" at bounding box center [800, 370] width 72 height 23
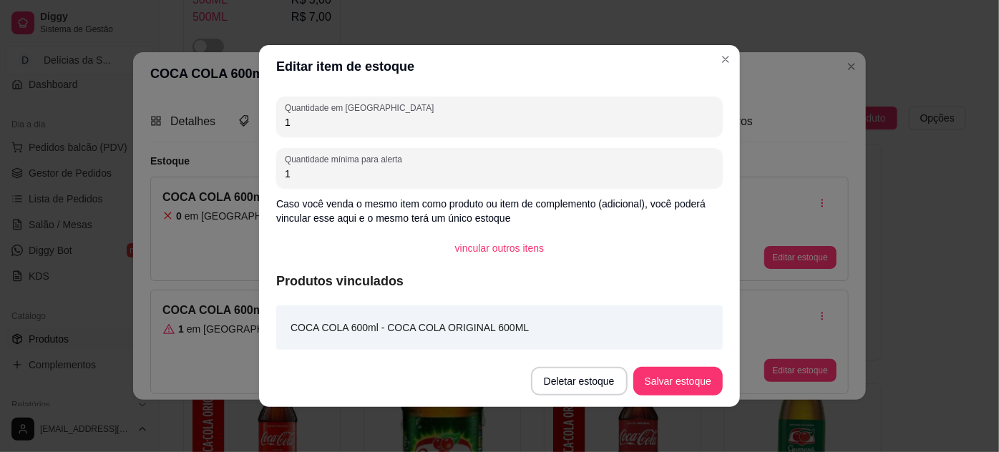
click at [618, 136] on div "Quantidade em estoque 1" at bounding box center [499, 117] width 446 height 40
type input "1"
type input "2"
click at [684, 387] on button "Salvar estoque" at bounding box center [677, 381] width 89 height 29
click at [680, 377] on button "Salvar estoque" at bounding box center [677, 381] width 89 height 29
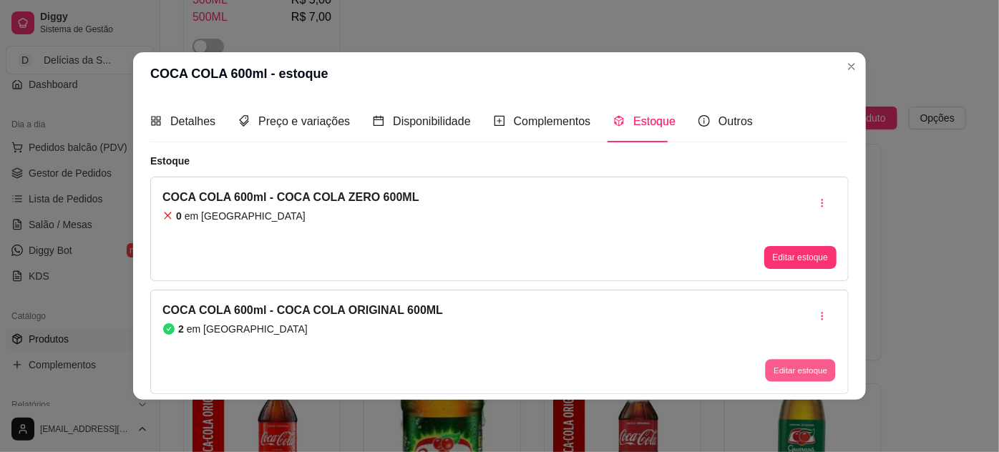
click at [794, 368] on button "Editar estoque" at bounding box center [800, 370] width 70 height 22
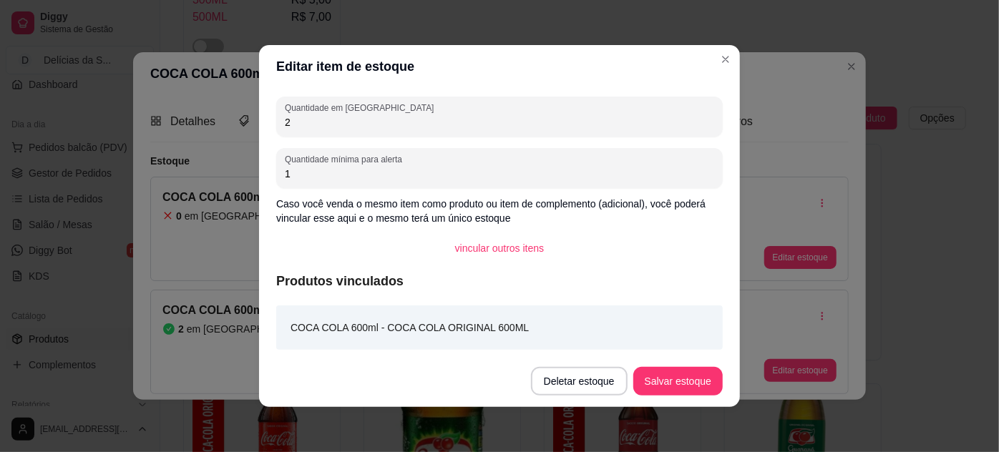
click at [657, 125] on input "2" at bounding box center [499, 122] width 429 height 14
type input "3"
click at [687, 375] on button "Salvar estoque" at bounding box center [677, 382] width 87 height 28
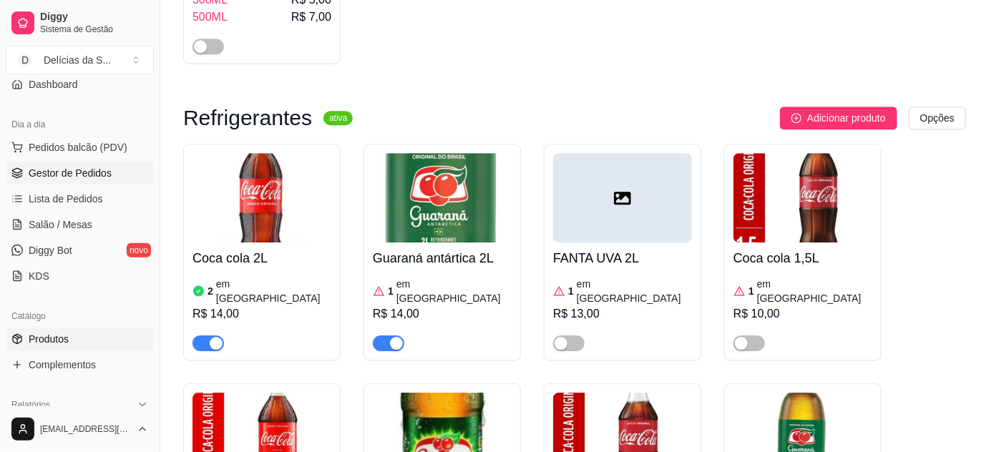
click at [70, 171] on span "Gestor de Pedidos" at bounding box center [70, 173] width 83 height 14
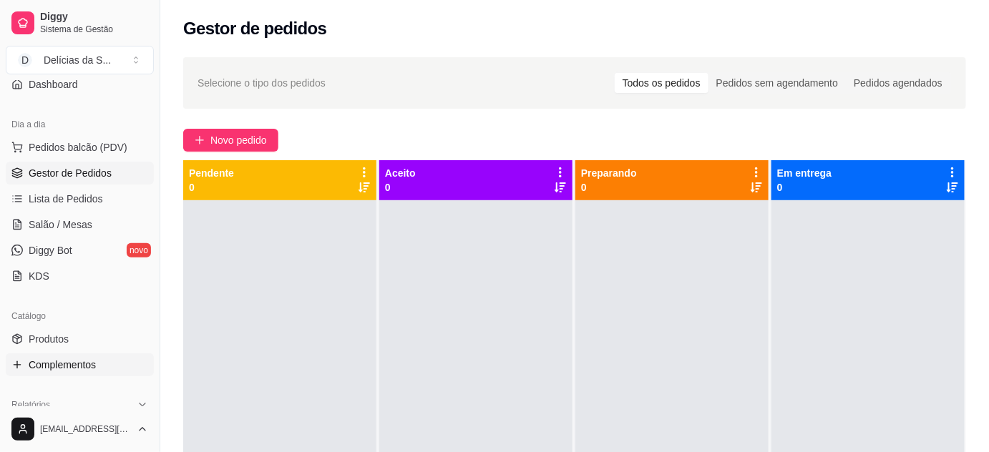
scroll to position [260, 0]
